Goal: Task Accomplishment & Management: Manage account settings

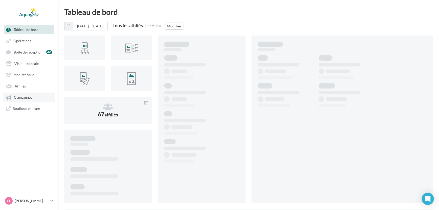
click at [24, 96] on span "Campagnes" at bounding box center [23, 97] width 18 height 4
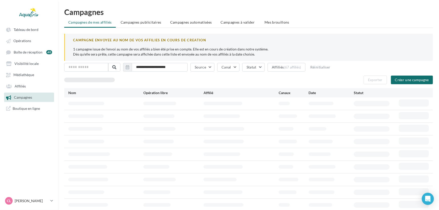
click at [235, 24] on span "Campagnes à valider" at bounding box center [238, 22] width 34 height 5
